Goal: Task Accomplishment & Management: Manage account settings

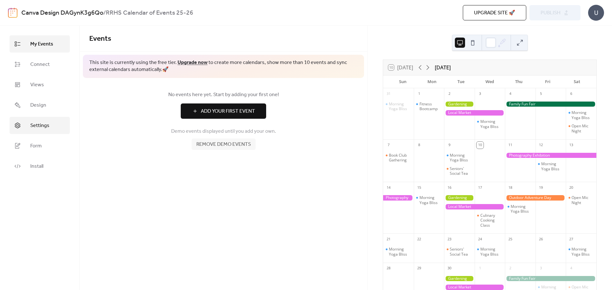
click at [35, 122] on span "Settings" at bounding box center [39, 126] width 19 height 8
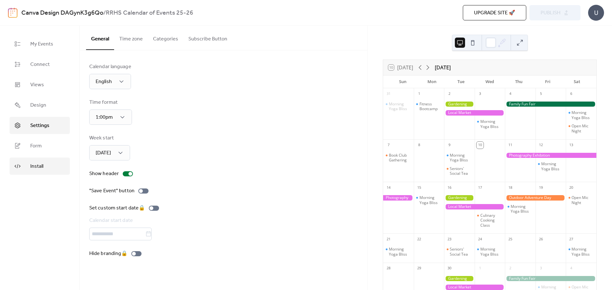
click at [41, 163] on span "Install" at bounding box center [36, 167] width 13 height 8
